Goal: Use online tool/utility: Utilize a website feature to perform a specific function

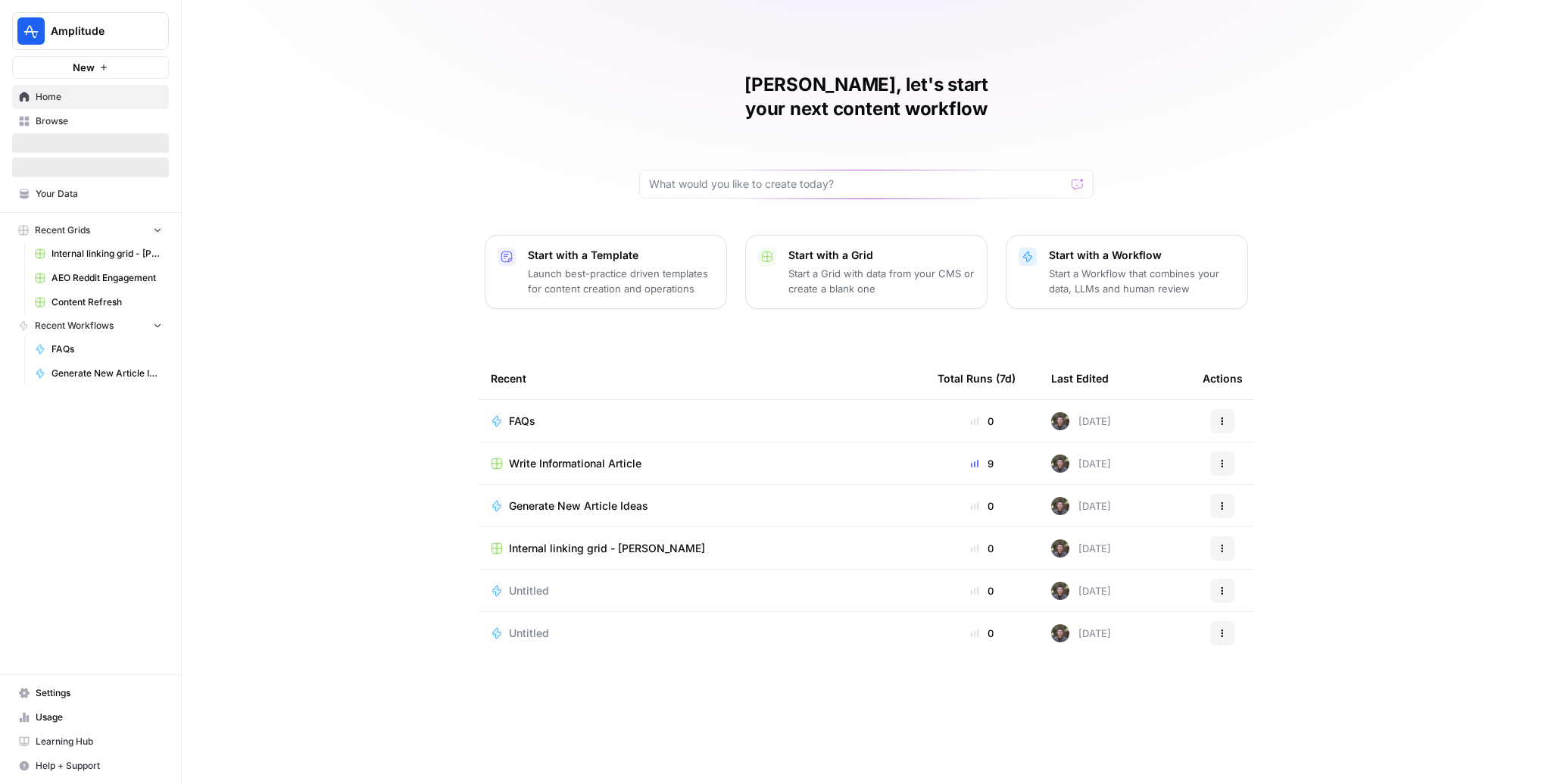
click at [567, 456] on span "Write Informational Article" at bounding box center [575, 463] width 132 height 15
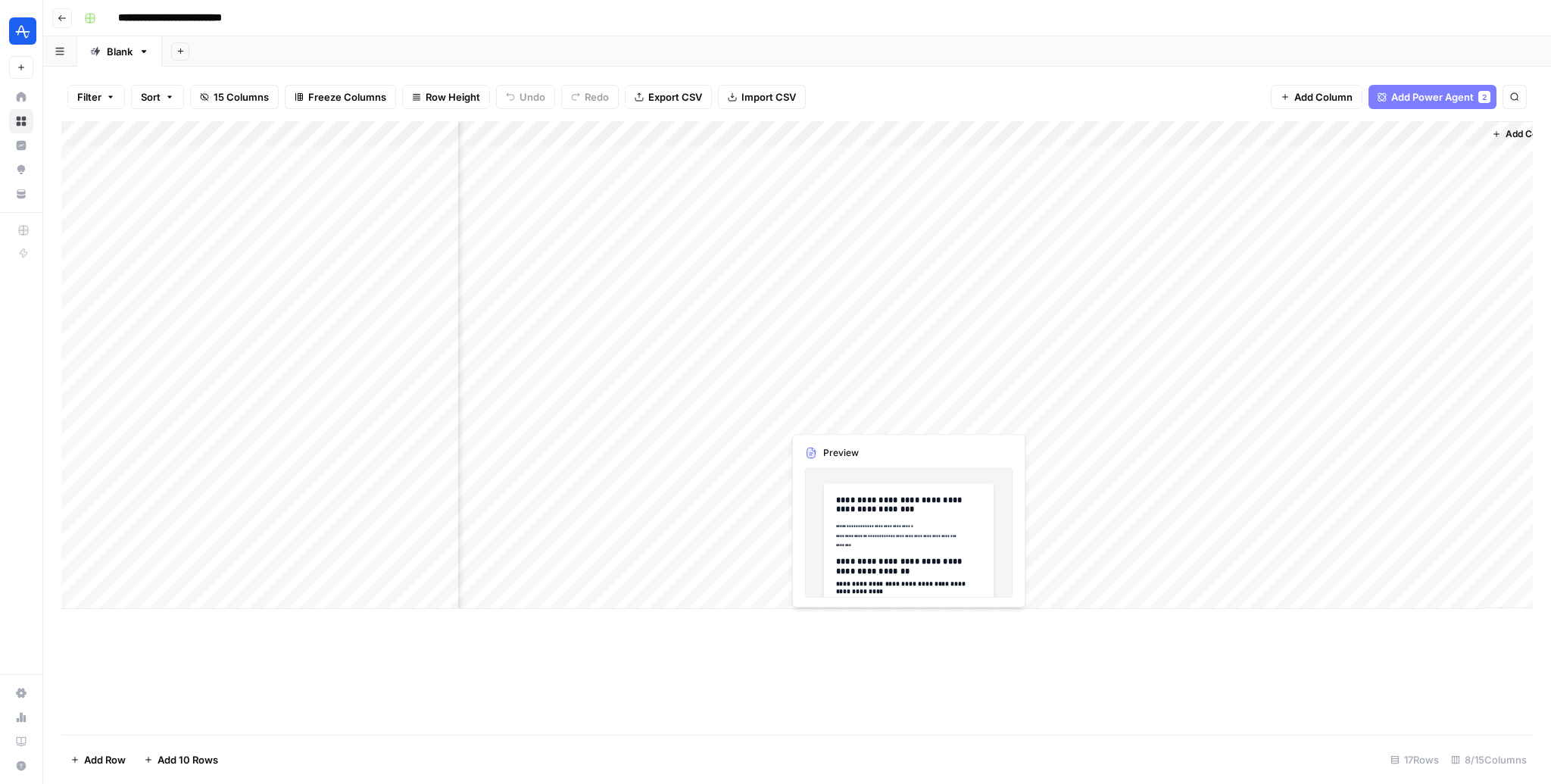
scroll to position [0, 206]
click at [1208, 340] on div "Add Column" at bounding box center [797, 365] width 1471 height 488
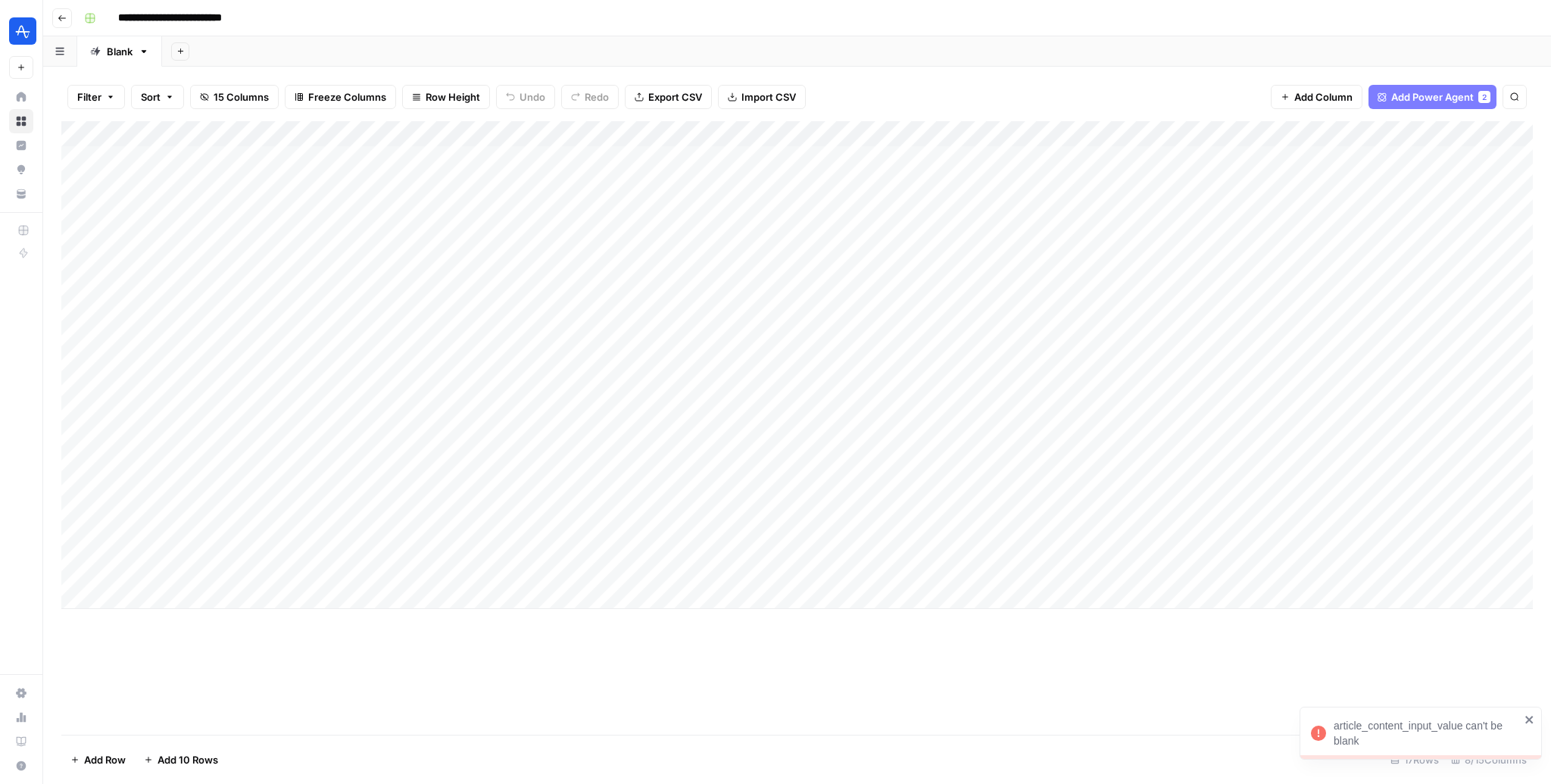
scroll to position [0, 0]
click at [769, 338] on div "Add Column" at bounding box center [797, 365] width 1471 height 488
click at [761, 337] on div "Add Column" at bounding box center [797, 365] width 1471 height 488
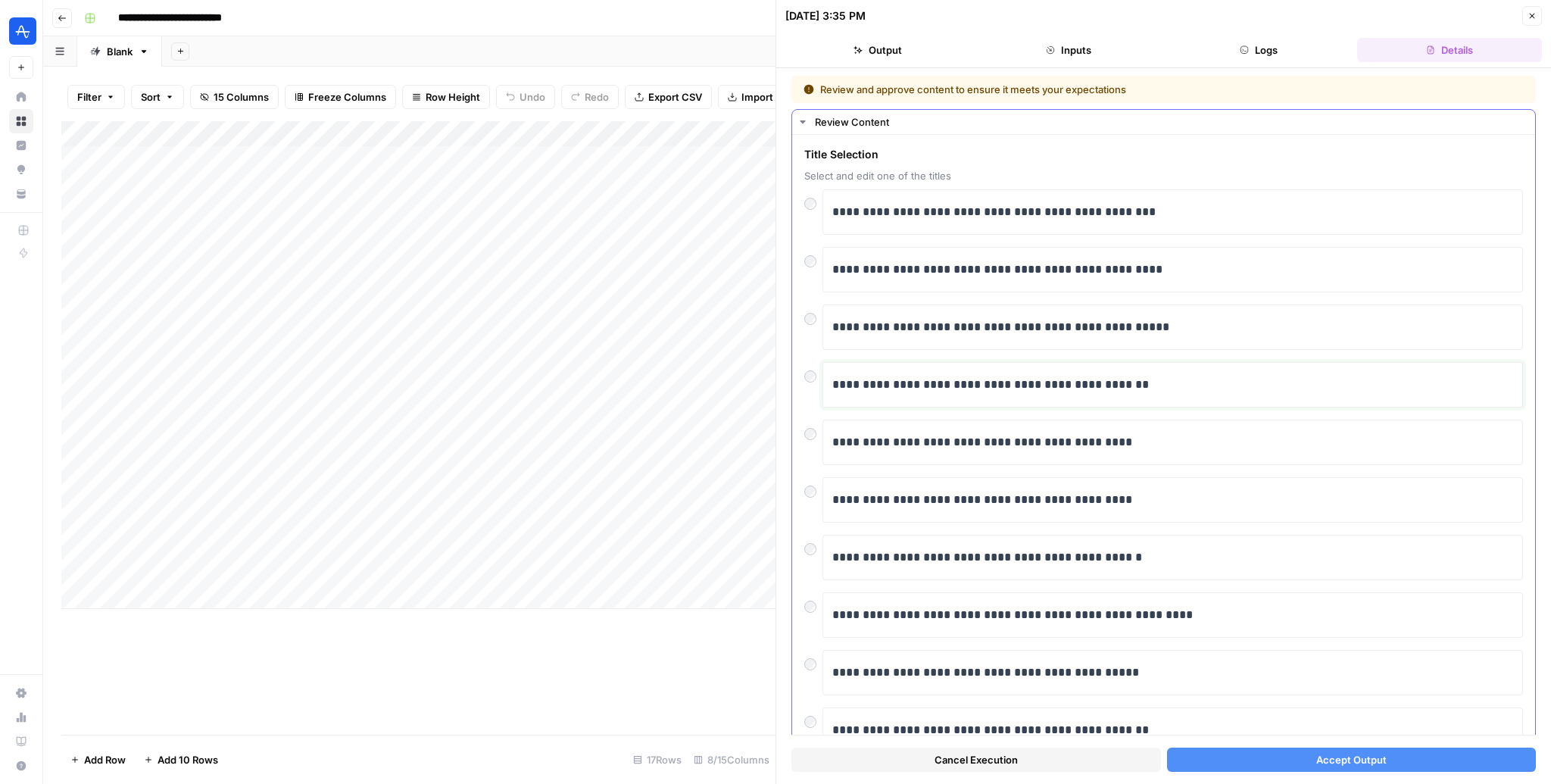
click at [992, 381] on p "**********" at bounding box center [1173, 385] width 682 height 20
click at [1233, 762] on button "Accept Output" at bounding box center [1352, 760] width 370 height 24
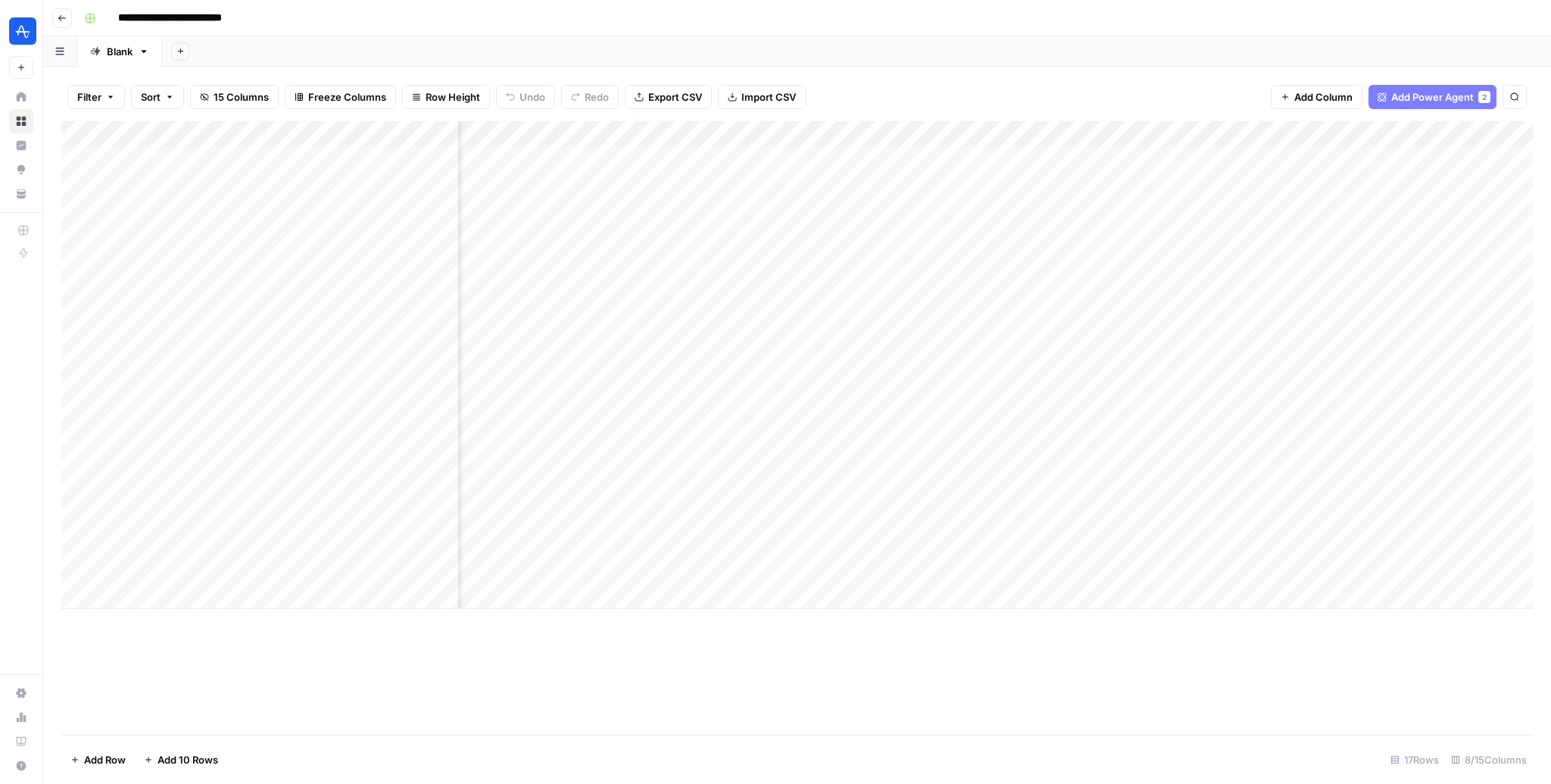
scroll to position [0, 206]
click at [956, 336] on div "Add Column" at bounding box center [797, 365] width 1471 height 488
